Goal: Task Accomplishment & Management: Manage account settings

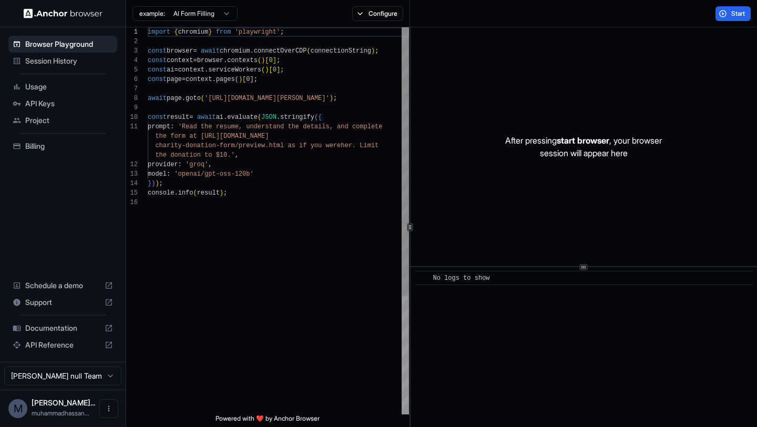
scroll to position [95, 0]
click at [86, 65] on span "Session History" at bounding box center [69, 61] width 88 height 11
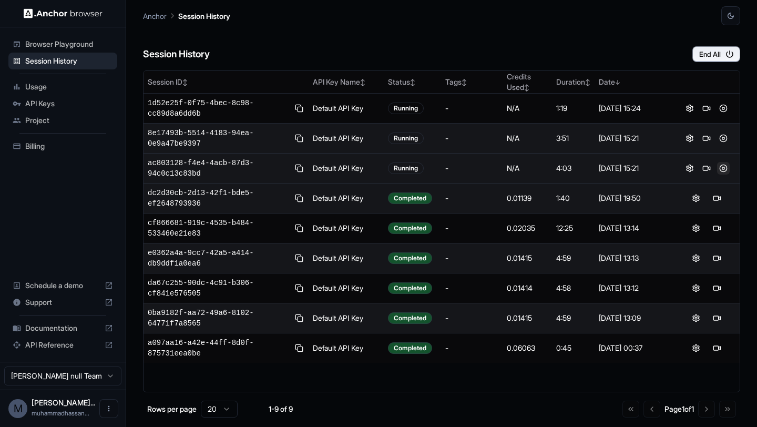
click at [723, 169] on button at bounding box center [723, 168] width 13 height 13
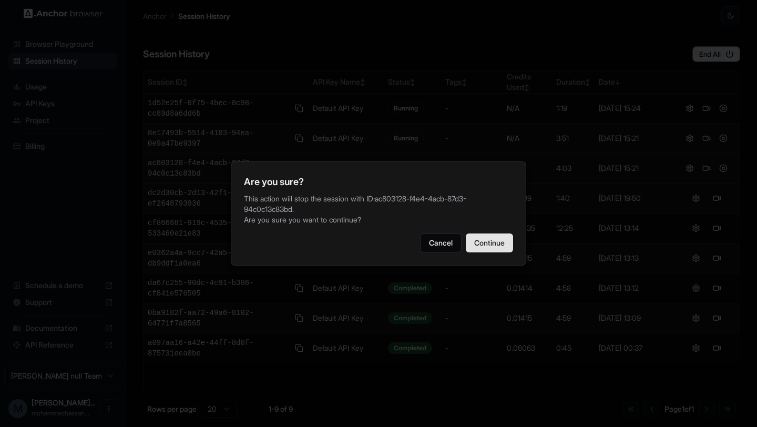
click at [507, 243] on button "Continue" at bounding box center [489, 243] width 47 height 19
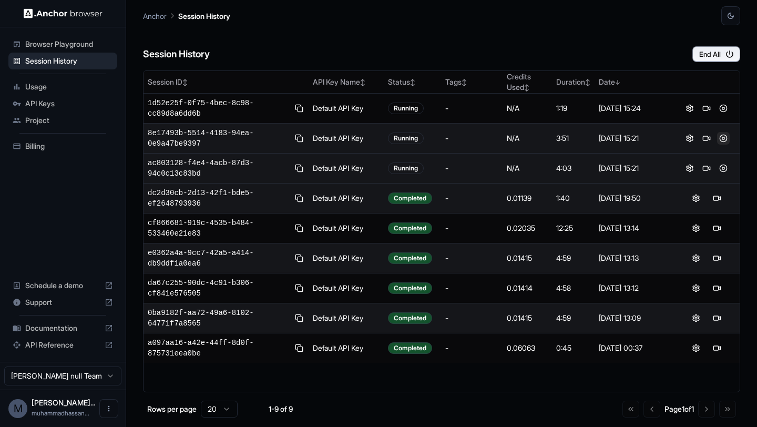
click at [724, 141] on button at bounding box center [723, 138] width 13 height 13
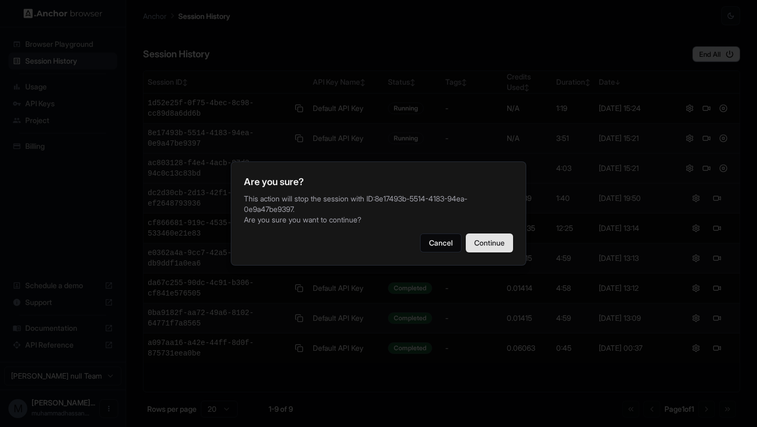
click at [494, 241] on button "Continue" at bounding box center [489, 243] width 47 height 19
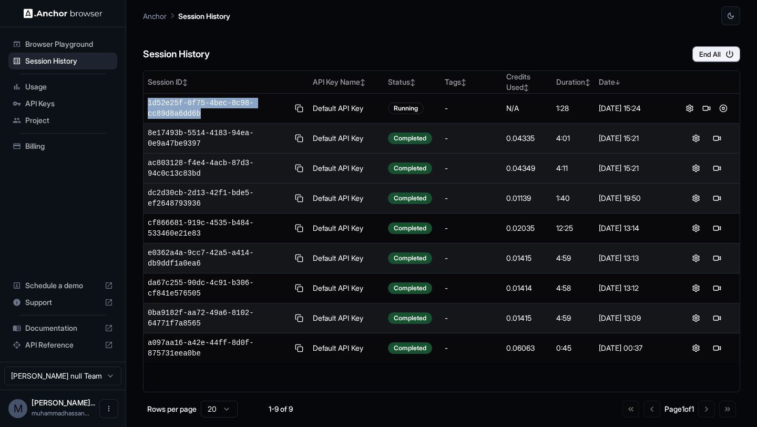
copy table "Session ID ↕ API Key Name ↕ Status ↕ Tags ↕ Credits Used ↕ Duration ↕ Date ↓ 1d…"
drag, startPoint x: 209, startPoint y: 112, endPoint x: 136, endPoint y: 102, distance: 73.8
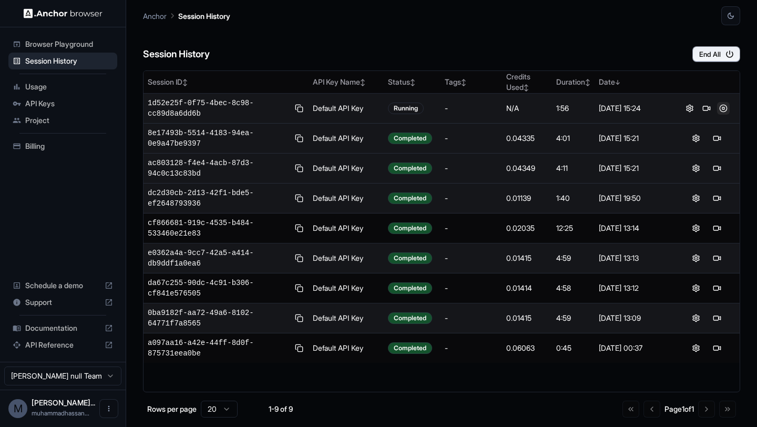
click at [727, 106] on button at bounding box center [723, 108] width 13 height 13
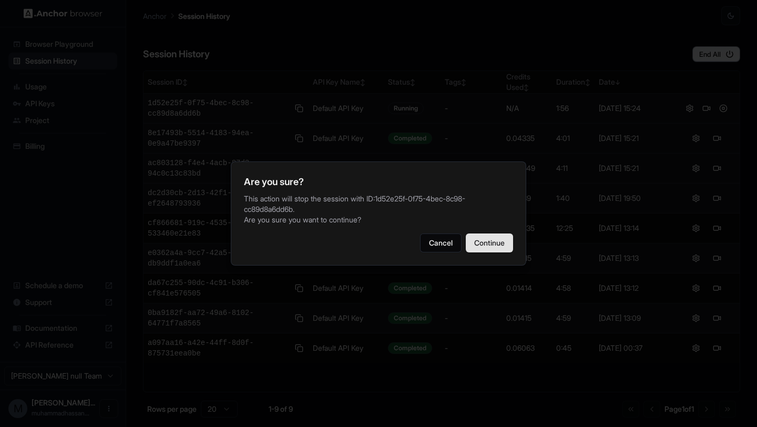
click at [487, 248] on button "Continue" at bounding box center [489, 243] width 47 height 19
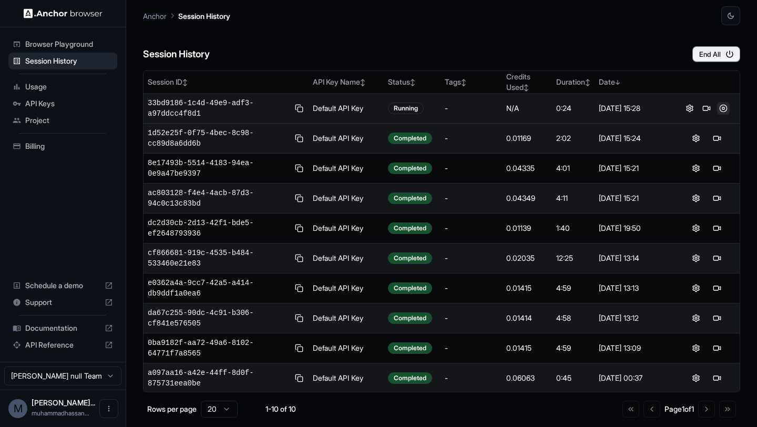
click at [723, 110] on button at bounding box center [723, 108] width 13 height 13
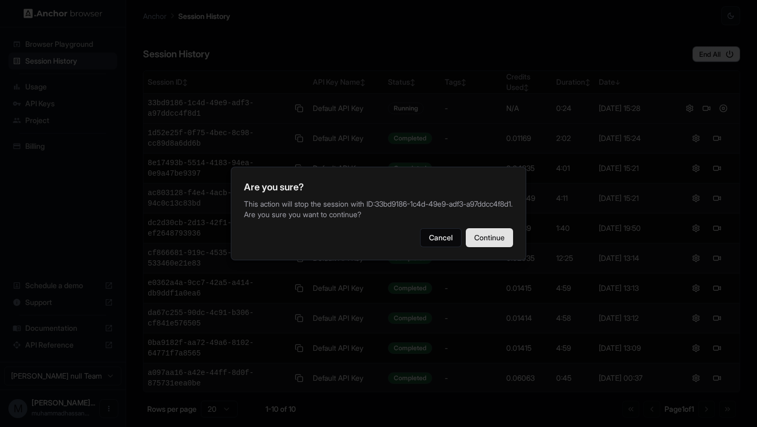
click at [507, 236] on button "Continue" at bounding box center [489, 237] width 47 height 19
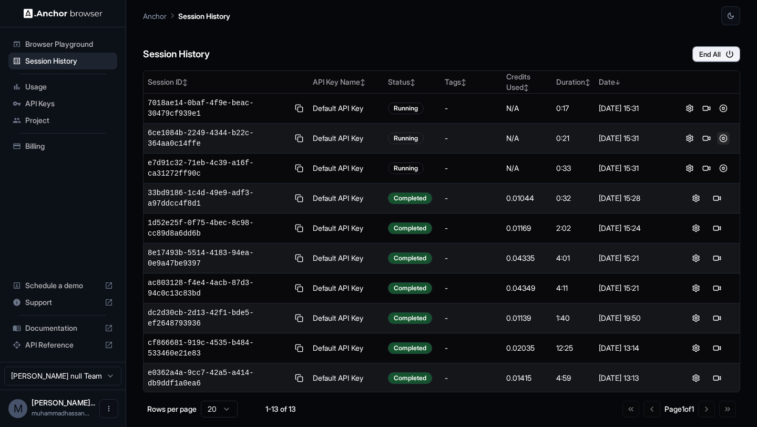
click at [727, 137] on button at bounding box center [723, 138] width 13 height 13
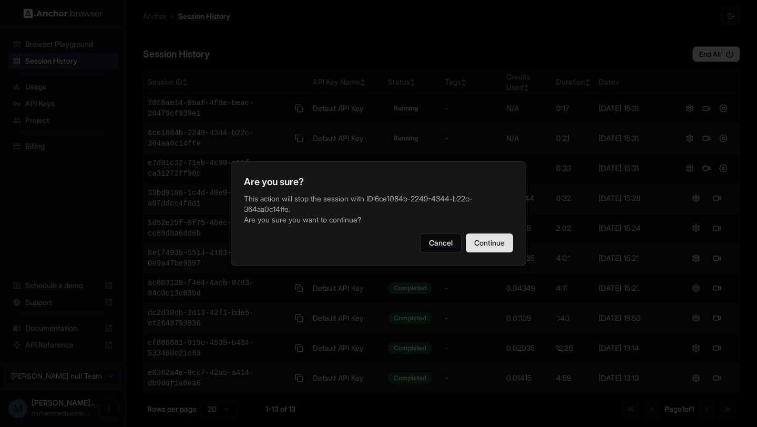
click at [484, 247] on button "Continue" at bounding box center [489, 243] width 47 height 19
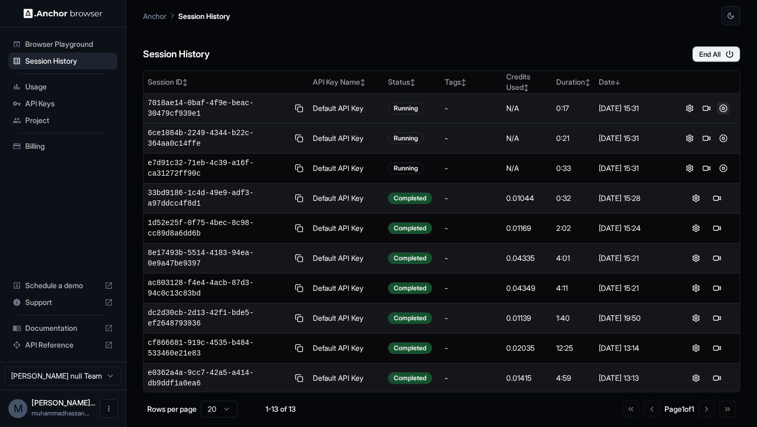
click at [725, 107] on button at bounding box center [723, 108] width 13 height 13
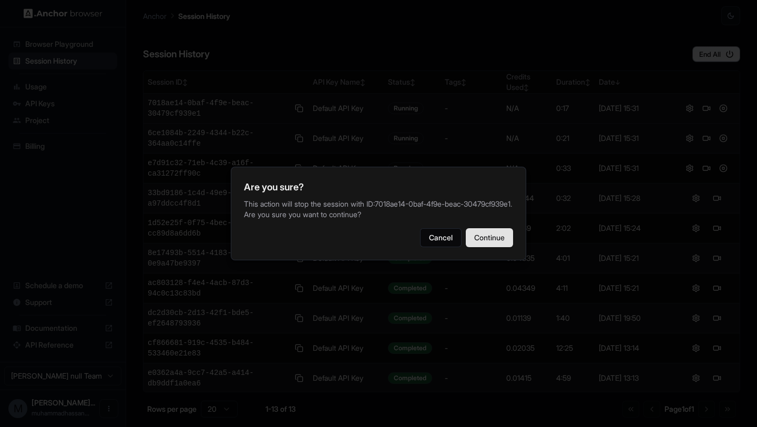
click at [487, 238] on button "Continue" at bounding box center [489, 237] width 47 height 19
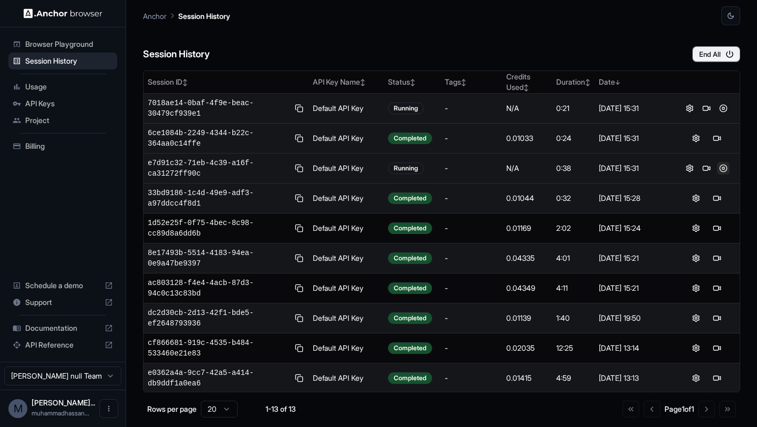
click at [727, 166] on button at bounding box center [723, 168] width 13 height 13
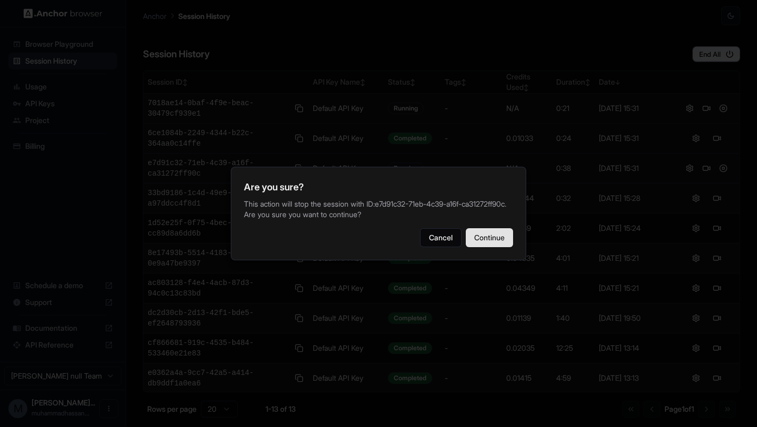
click at [497, 238] on button "Continue" at bounding box center [489, 237] width 47 height 19
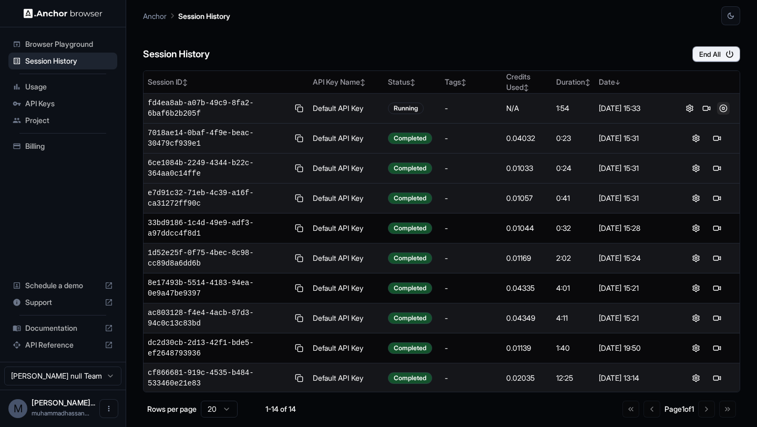
click at [725, 110] on button at bounding box center [723, 108] width 13 height 13
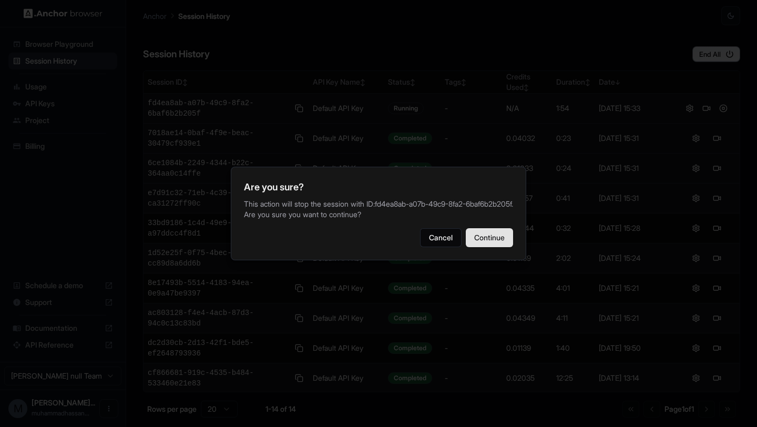
click at [489, 234] on button "Continue" at bounding box center [489, 237] width 47 height 19
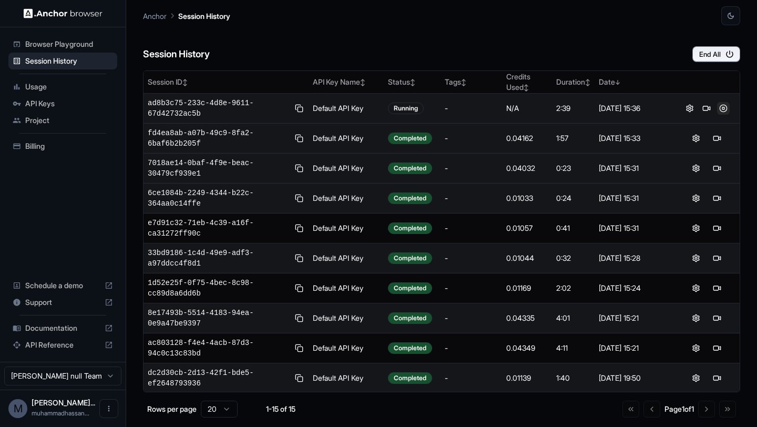
click at [725, 106] on button at bounding box center [723, 108] width 13 height 13
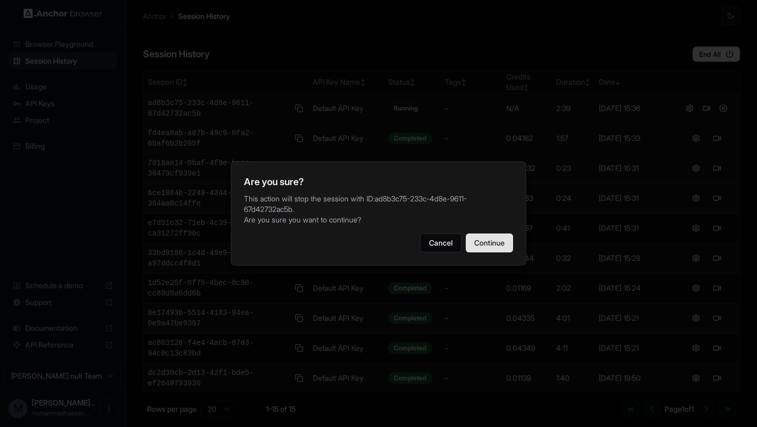
click at [488, 246] on button "Continue" at bounding box center [489, 243] width 47 height 19
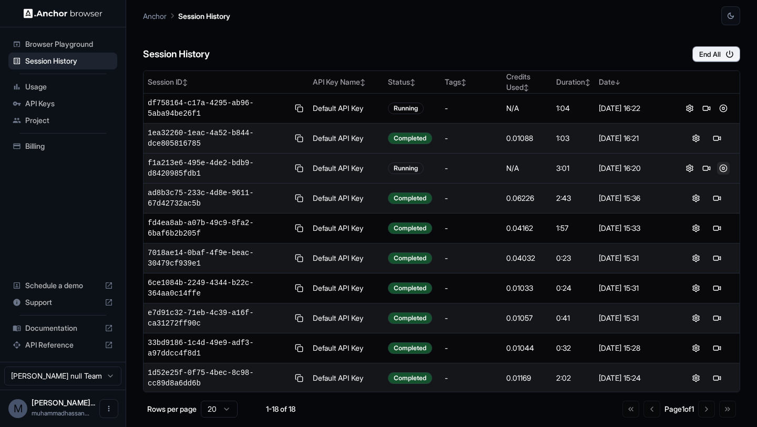
click at [728, 171] on button at bounding box center [723, 168] width 13 height 13
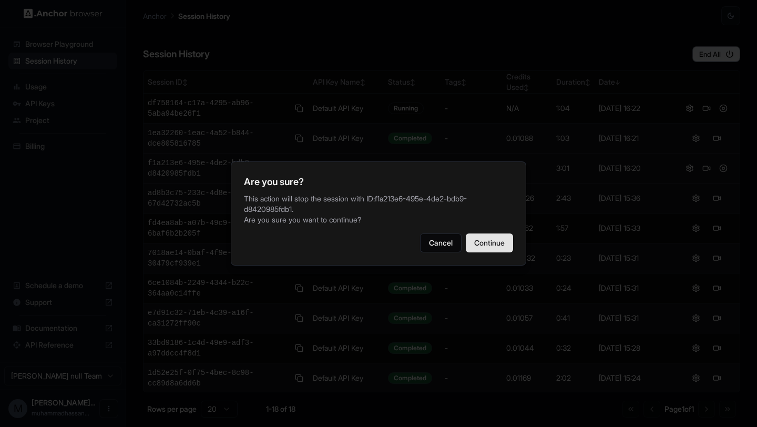
click at [499, 242] on button "Continue" at bounding box center [489, 243] width 47 height 19
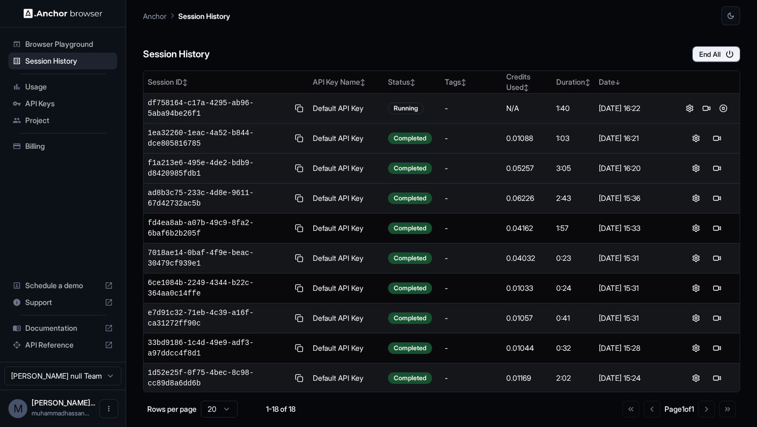
click at [733, 102] on div at bounding box center [706, 108] width 57 height 13
click at [726, 109] on button at bounding box center [723, 108] width 13 height 13
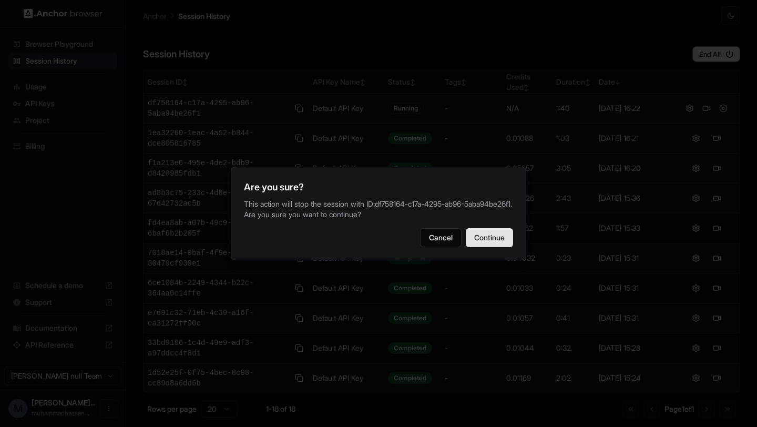
click at [508, 232] on button "Continue" at bounding box center [489, 237] width 47 height 19
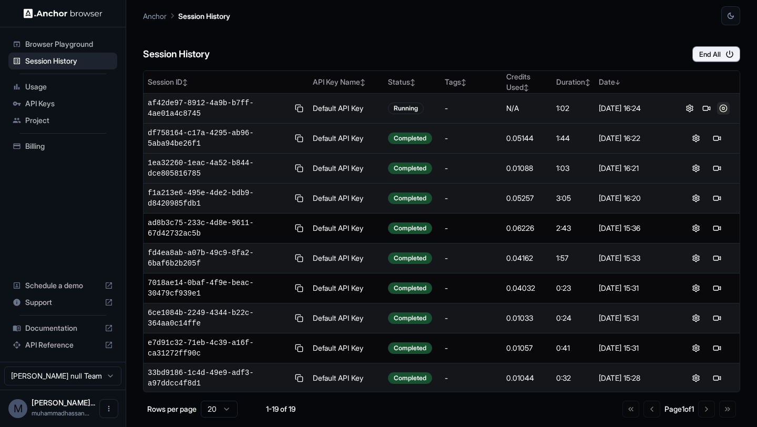
click at [725, 104] on button at bounding box center [723, 108] width 13 height 13
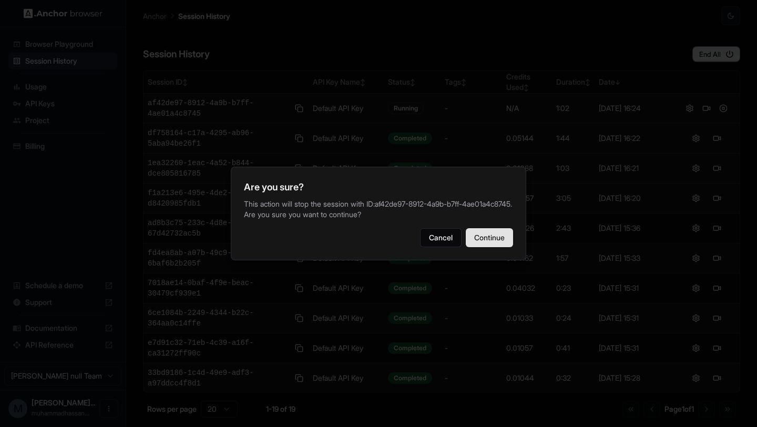
click at [483, 234] on button "Continue" at bounding box center [489, 237] width 47 height 19
